Goal: Find specific page/section: Find specific page/section

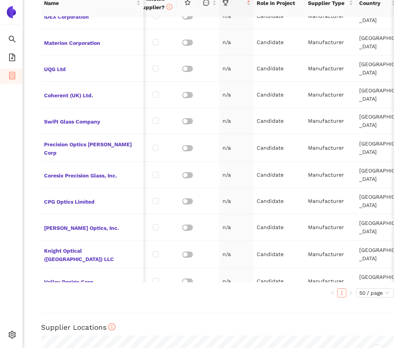
scroll to position [0, 9]
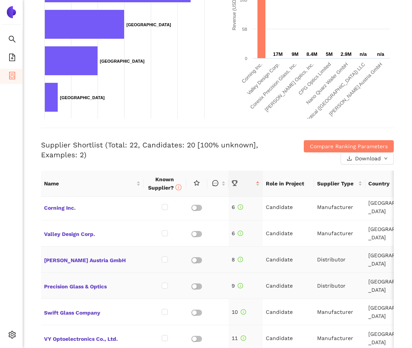
scroll to position [130, 0]
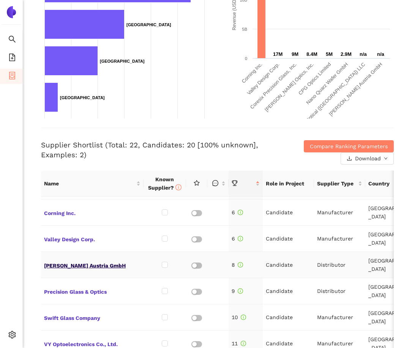
click at [89, 264] on span "[PERSON_NAME] Austria GmbH" at bounding box center [92, 265] width 96 height 10
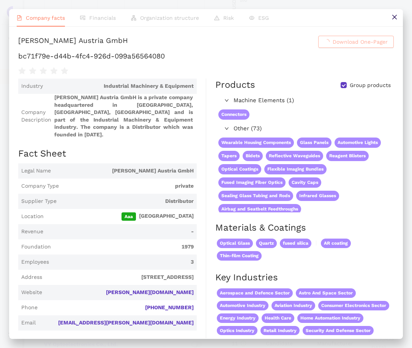
scroll to position [190, 0]
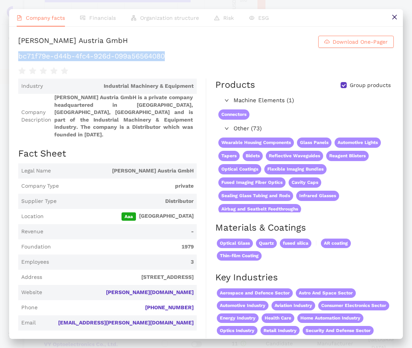
drag, startPoint x: 19, startPoint y: 67, endPoint x: 302, endPoint y: 66, distance: 283.0
click at [302, 61] on h1 "bc71f79e-d44b-4fc4-926d-099a56564080" at bounding box center [206, 56] width 376 height 10
copy h1 "bc71f79e-d44b-4fc4-926d-099a56564080"
click at [396, 20] on icon "close" at bounding box center [395, 17] width 6 height 6
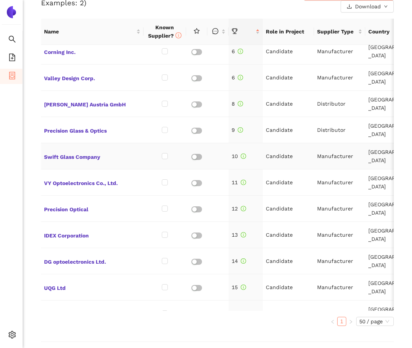
scroll to position [117, 0]
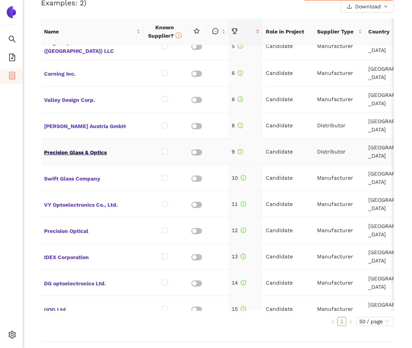
click at [70, 152] on span "Precision Glass & Optics" at bounding box center [92, 152] width 96 height 10
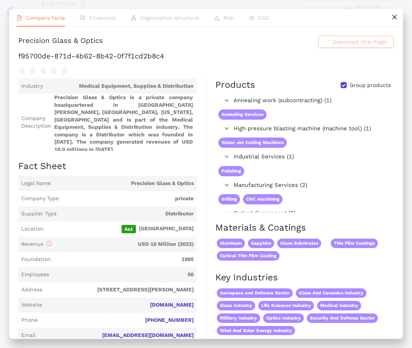
scroll to position [342, 0]
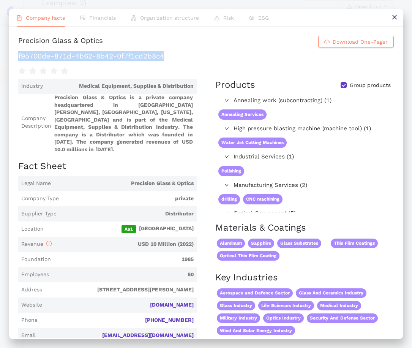
drag, startPoint x: 20, startPoint y: 65, endPoint x: 300, endPoint y: 65, distance: 280.3
click at [300, 61] on h1 "f95700de-871d-4b62-8b42-0f7f1cd2b8c4" at bounding box center [206, 56] width 376 height 10
copy h1 "f95700de-871d-4b62-8b42-0f7f1cd2b8c4"
